Goal: Check status

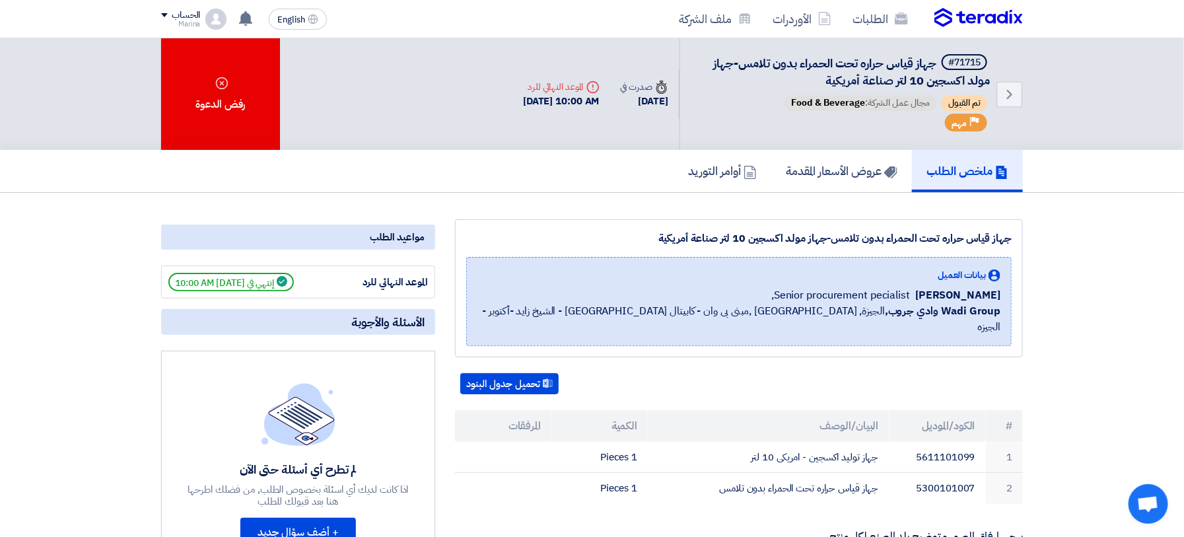
click at [470, 133] on div "Back #71715 جهاز قياس حراره تحت الحمراء بدون تلامس-جهاز مولد اكسجين 10 لتر صناع…" at bounding box center [592, 94] width 862 height 112
click at [545, 98] on div "[DATE] 10:00 AM" at bounding box center [561, 101] width 77 height 15
drag, startPoint x: 658, startPoint y: 237, endPoint x: 1016, endPoint y: 223, distance: 357.6
click at [1016, 223] on div "جهاز قياس حراره تحت الحمراء بدون تلامس-جهاز مولد اكسجين 10 لتر صناعة أمريكية بي…" at bounding box center [739, 288] width 568 height 138
copy div "جهاز قياس حراره تحت الحمراء بدون تلامس-جهاز مولد اكسجين 10 لتر صناعة أمريكية"
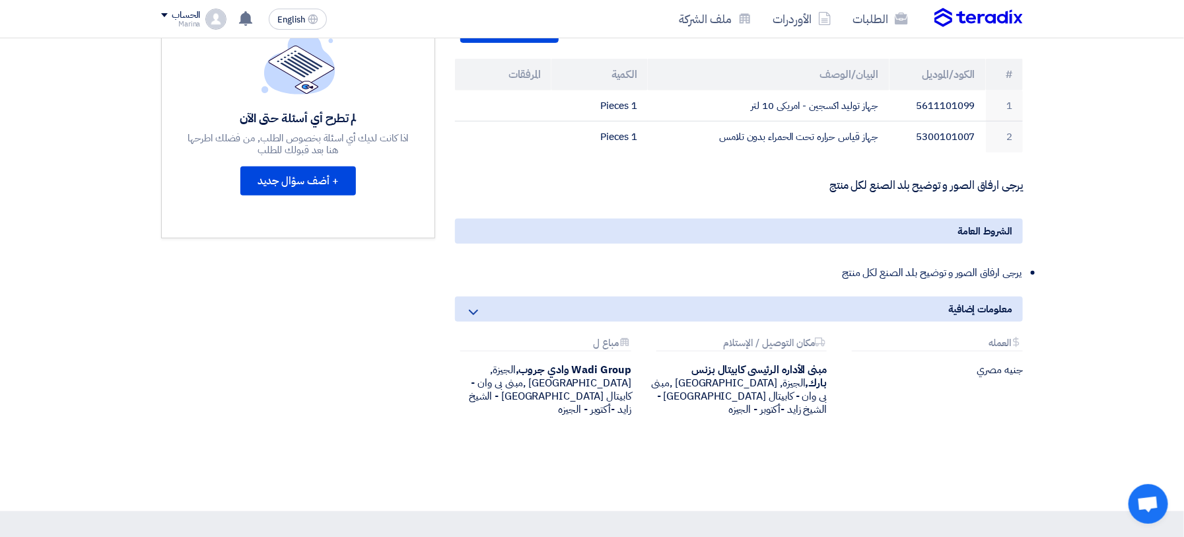
scroll to position [352, 0]
click at [1082, 154] on section "جهاز قياس حراره تحت الحمراء بدون تلامس-جهاز مولد اكسجين 10 لتر صناعة أمريكية بي…" at bounding box center [592, 176] width 1184 height 670
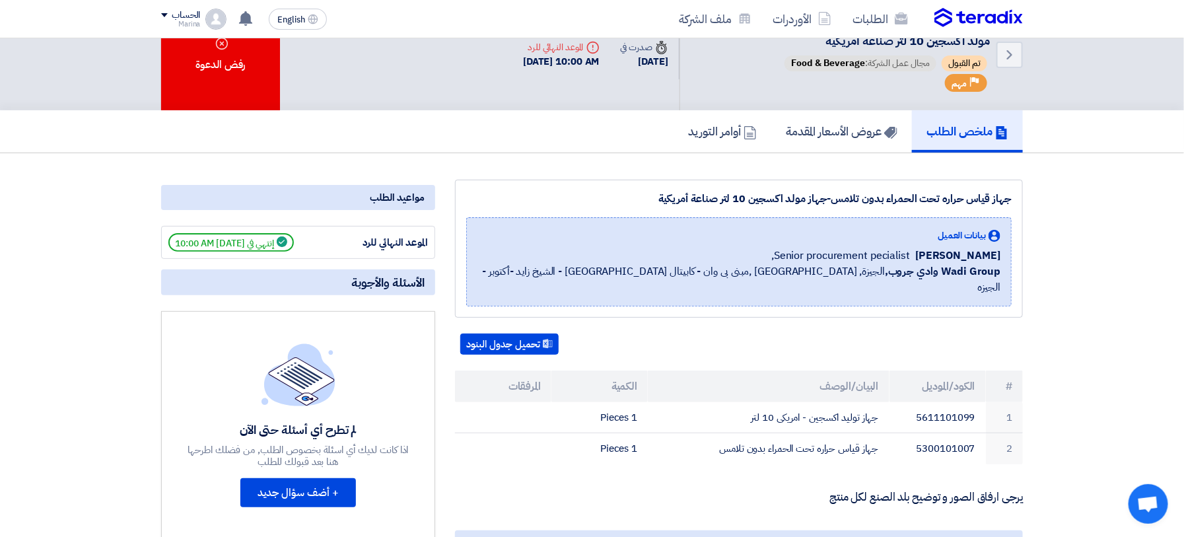
scroll to position [0, 0]
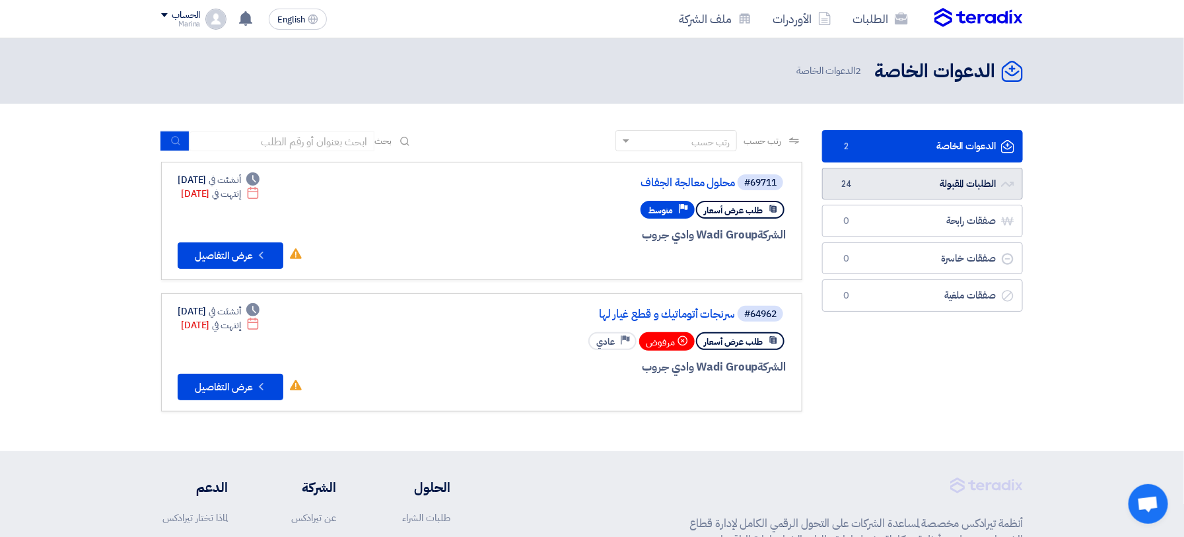
click at [878, 188] on link "الطلبات المقبولة الطلبات المقبولة 24" at bounding box center [922, 184] width 201 height 32
